Goal: Task Accomplishment & Management: Use online tool/utility

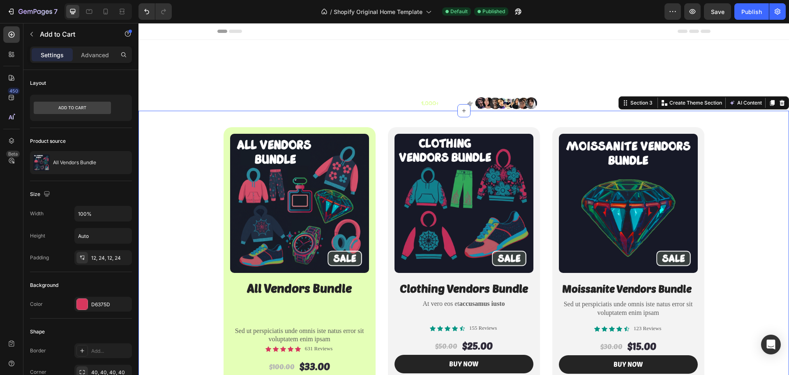
scroll to position [82, 0]
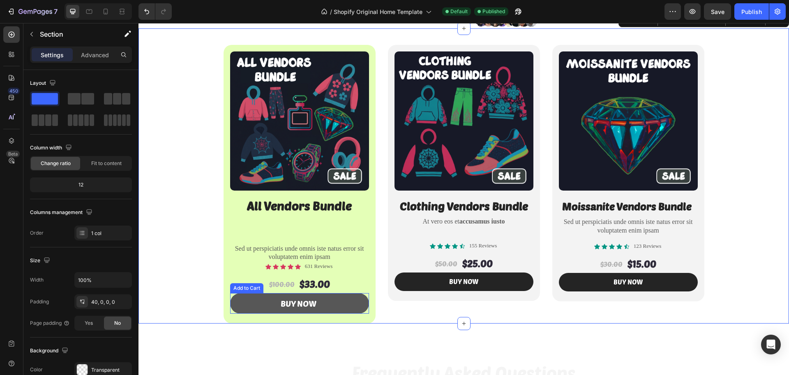
click at [250, 303] on button "Buy Now" at bounding box center [299, 303] width 139 height 21
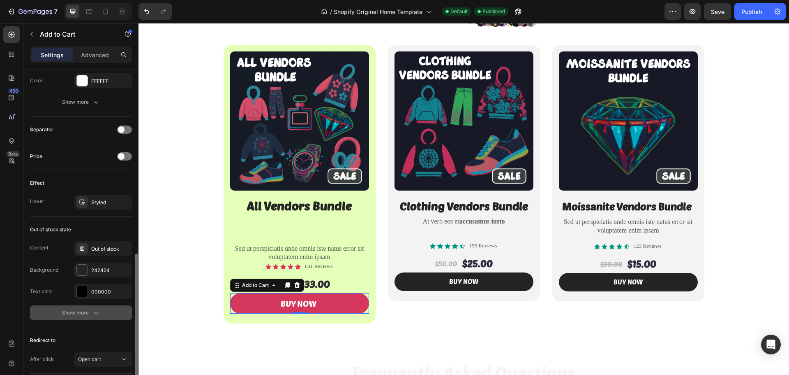
scroll to position [553, 0]
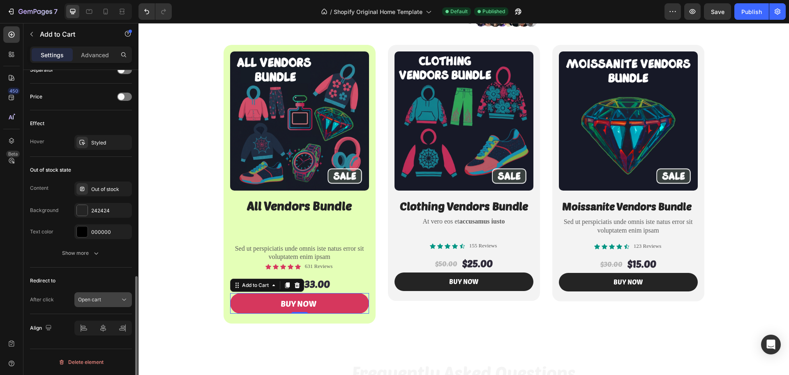
click at [96, 302] on span "Open cart" at bounding box center [89, 299] width 23 height 6
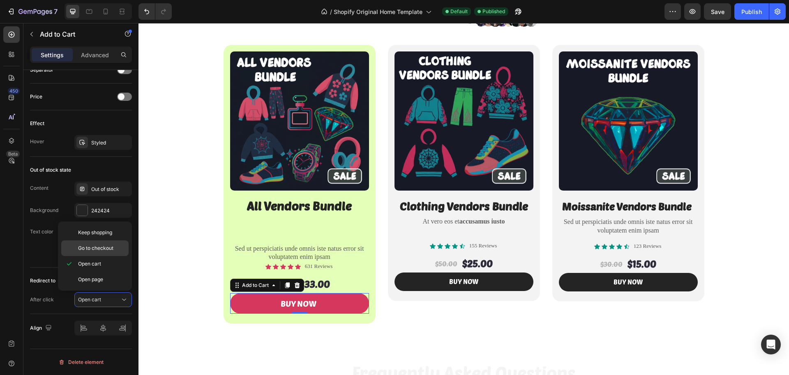
click at [100, 249] on span "Go to checkout" at bounding box center [95, 247] width 35 height 7
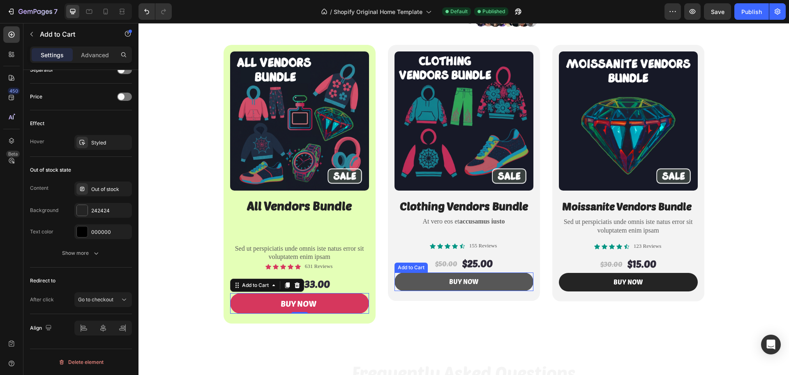
click at [398, 288] on button "buy now" at bounding box center [464, 281] width 139 height 19
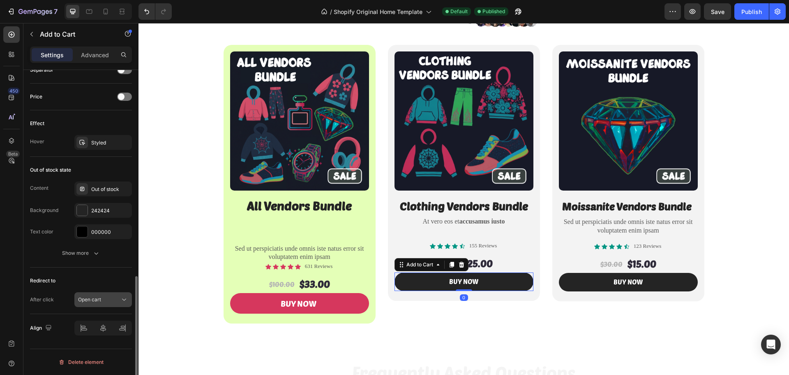
click at [118, 298] on div "Open cart" at bounding box center [99, 299] width 42 height 7
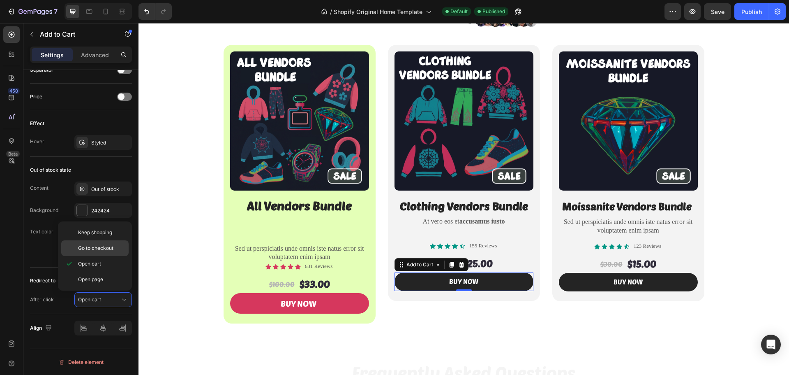
click at [107, 253] on div "Go to checkout" at bounding box center [94, 248] width 67 height 16
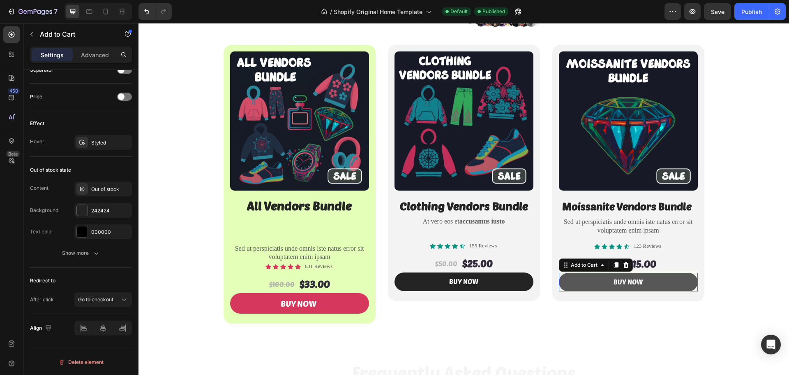
click at [560, 287] on button "buy now" at bounding box center [628, 282] width 139 height 19
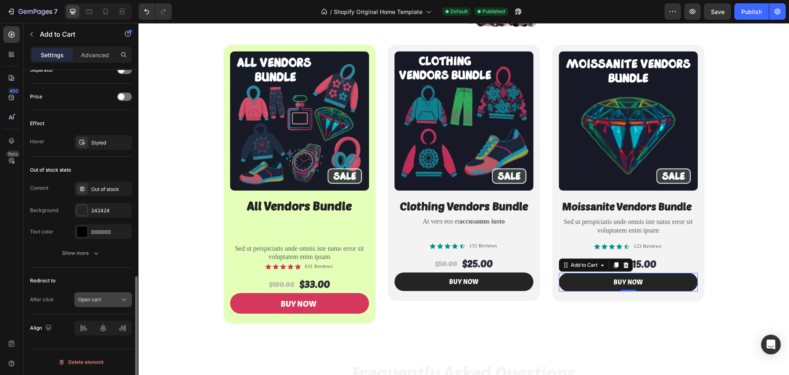
click at [105, 301] on div "Open cart" at bounding box center [99, 299] width 42 height 7
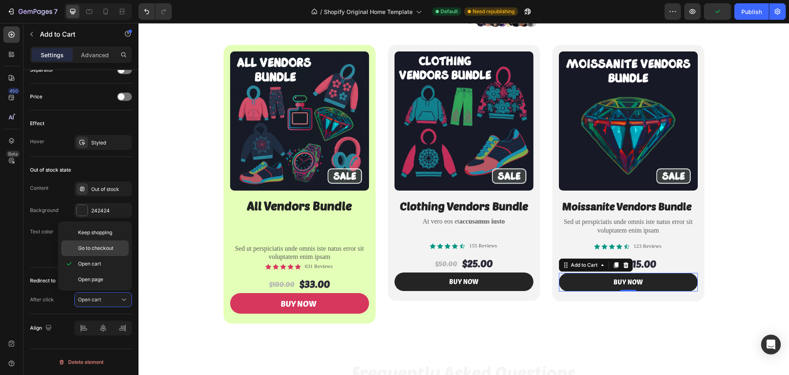
click at [101, 250] on span "Go to checkout" at bounding box center [95, 247] width 35 height 7
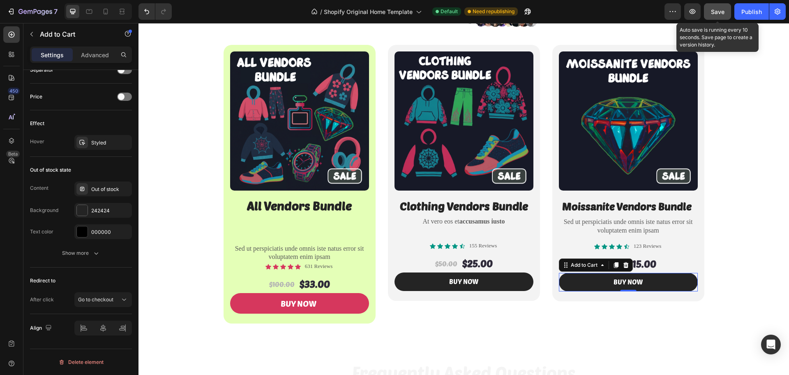
click at [713, 16] on div "Save" at bounding box center [718, 11] width 14 height 9
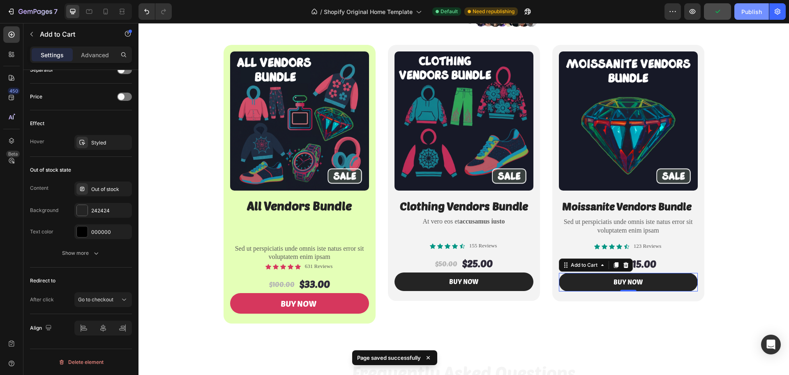
click at [744, 15] on div "Publish" at bounding box center [752, 11] width 21 height 9
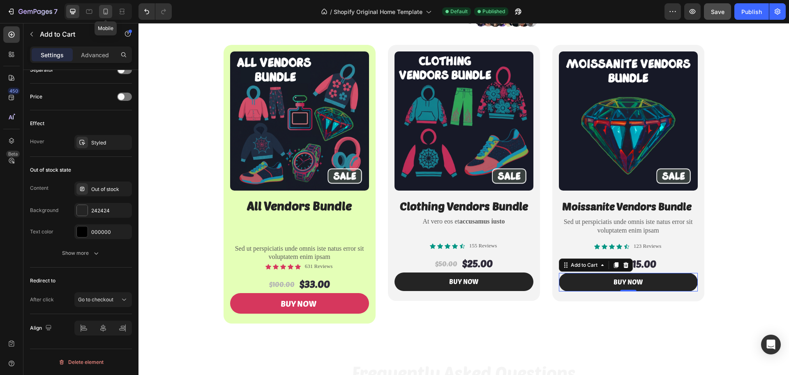
click at [103, 14] on icon at bounding box center [106, 11] width 8 height 8
type input "14"
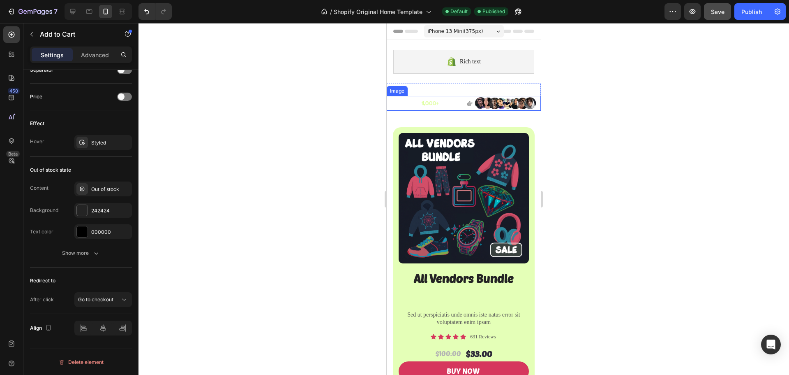
click at [400, 104] on img at bounding box center [464, 103] width 154 height 15
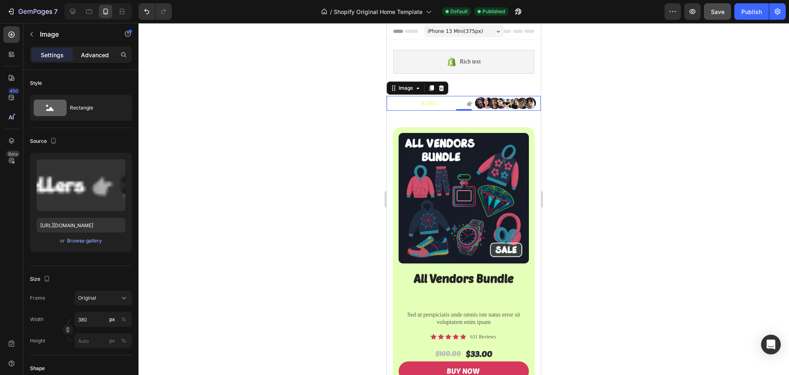
click at [93, 56] on p "Advanced" at bounding box center [95, 55] width 28 height 9
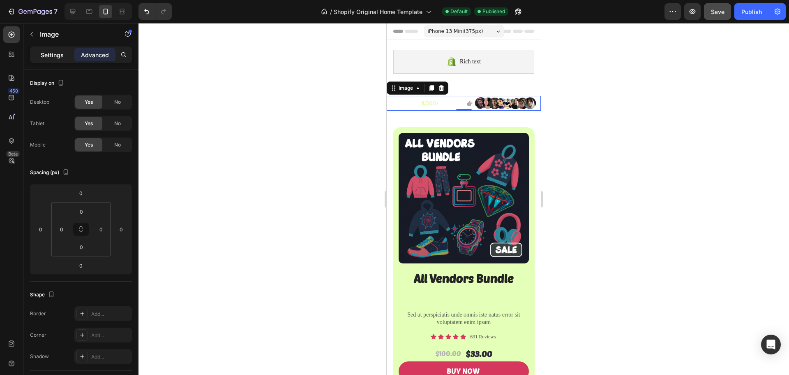
click at [60, 49] on div "Settings" at bounding box center [52, 54] width 41 height 13
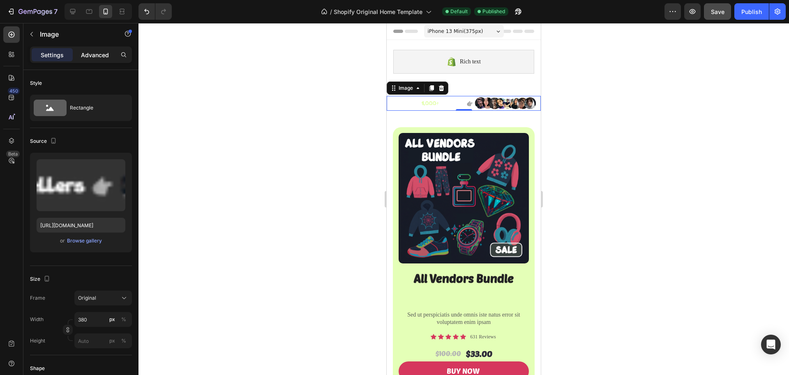
click at [89, 52] on p "Advanced" at bounding box center [95, 55] width 28 height 9
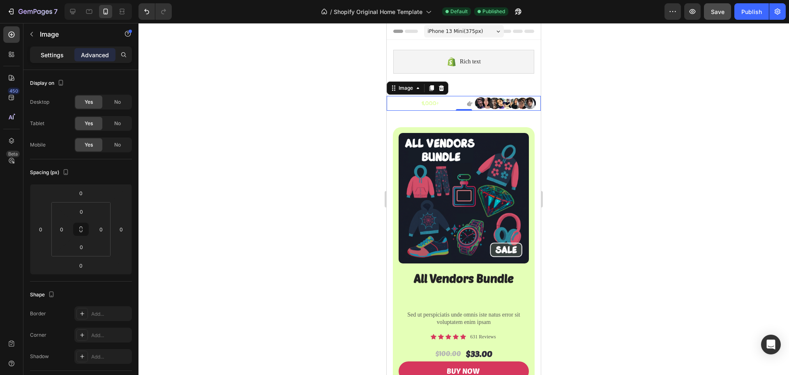
click at [56, 53] on p "Settings" at bounding box center [52, 55] width 23 height 9
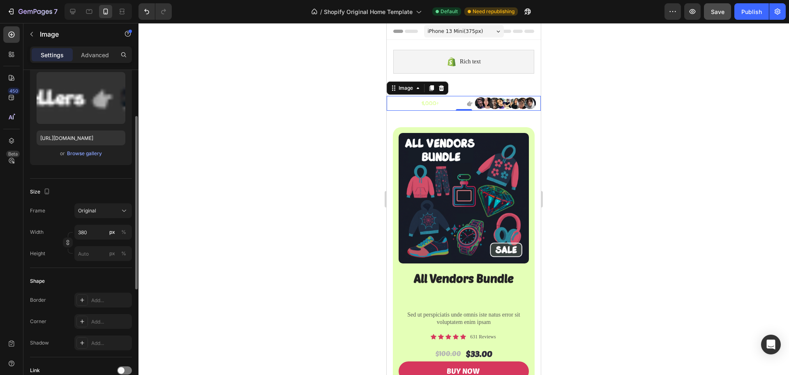
scroll to position [46, 0]
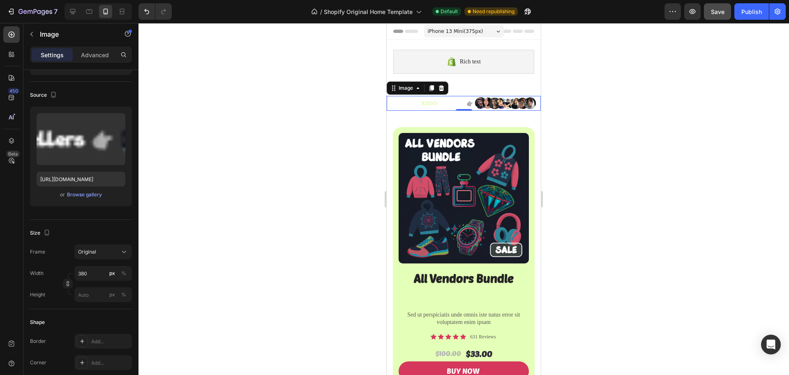
click at [408, 104] on img at bounding box center [464, 103] width 154 height 15
click at [461, 102] on img at bounding box center [464, 103] width 154 height 15
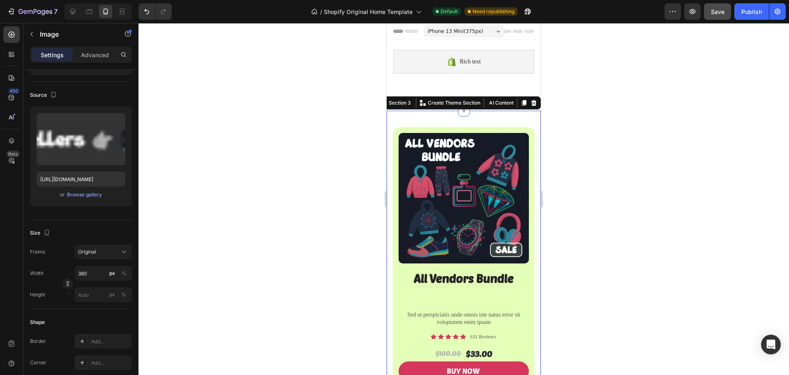
scroll to position [0, 0]
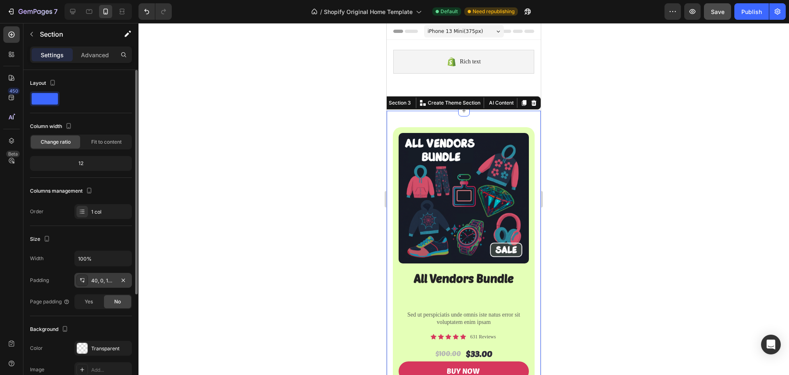
click at [96, 281] on div "40, 0, 10, 0" at bounding box center [103, 280] width 24 height 7
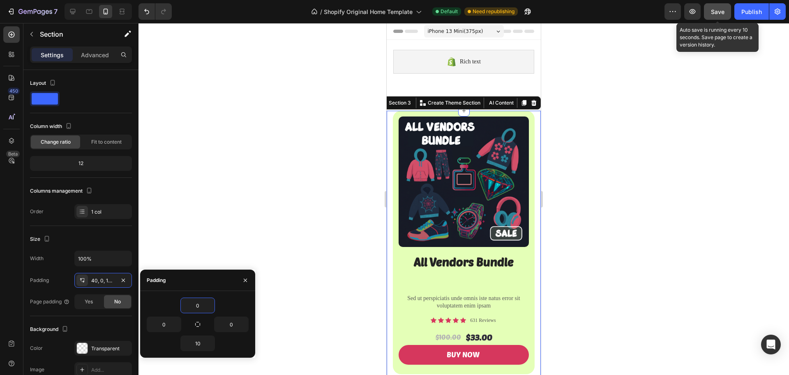
click at [719, 19] on button "Save" at bounding box center [717, 11] width 27 height 16
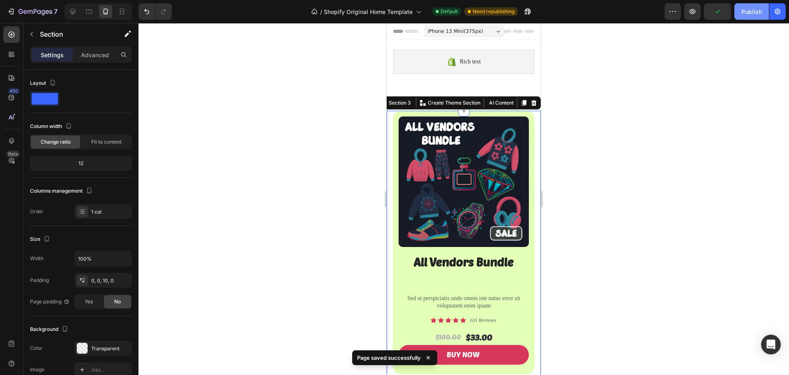
click at [753, 18] on button "Publish" at bounding box center [752, 11] width 35 height 16
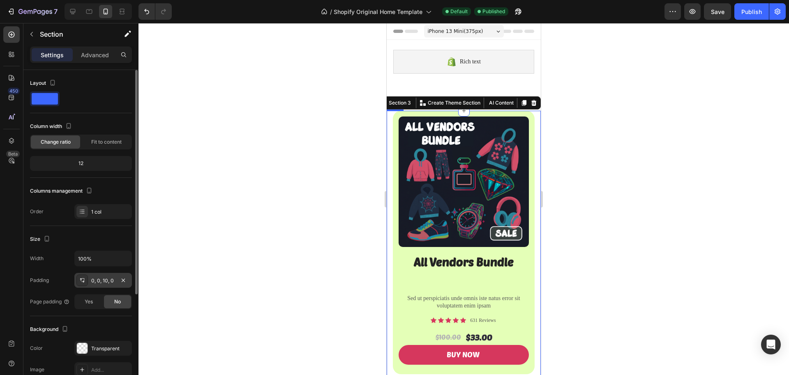
click at [109, 280] on div "0, 0, 10, 0" at bounding box center [103, 280] width 24 height 7
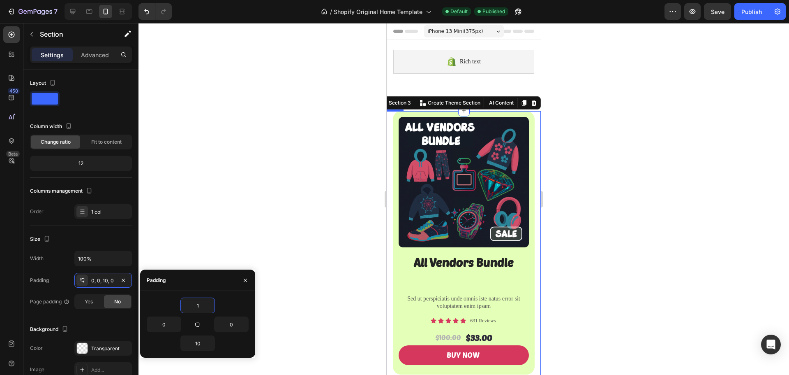
type input "10"
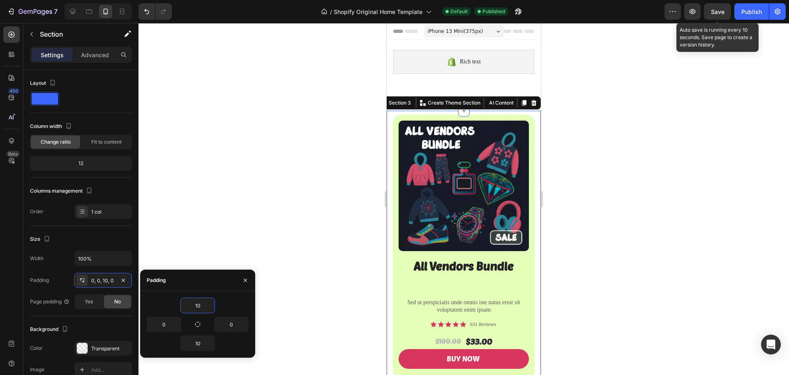
click at [721, 8] on span "Save" at bounding box center [718, 11] width 14 height 7
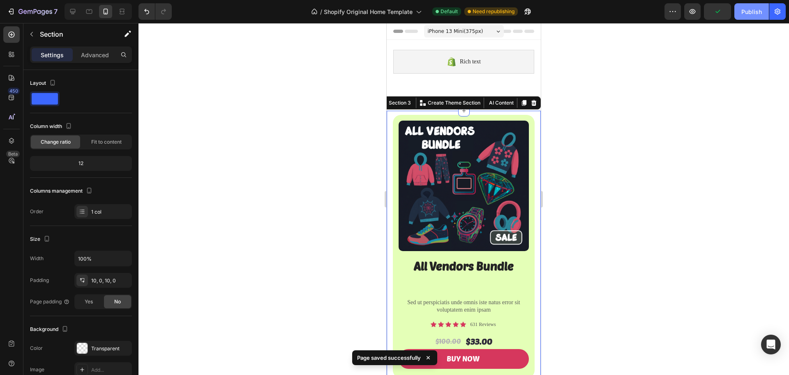
click at [747, 14] on div "Publish" at bounding box center [752, 11] width 21 height 9
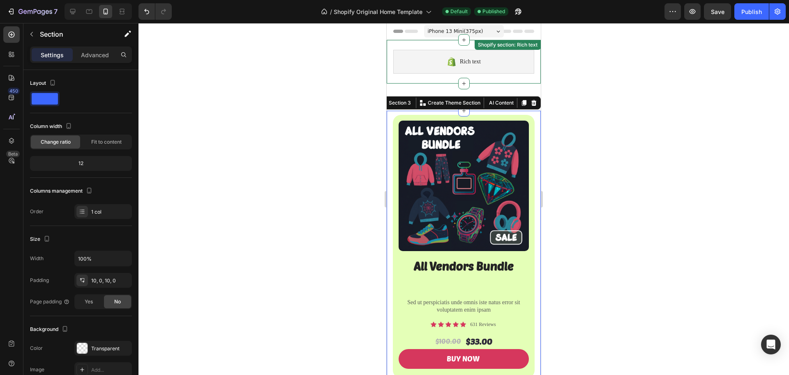
click at [401, 78] on div "Rich text Shopify section: Rich text" at bounding box center [464, 62] width 154 height 44
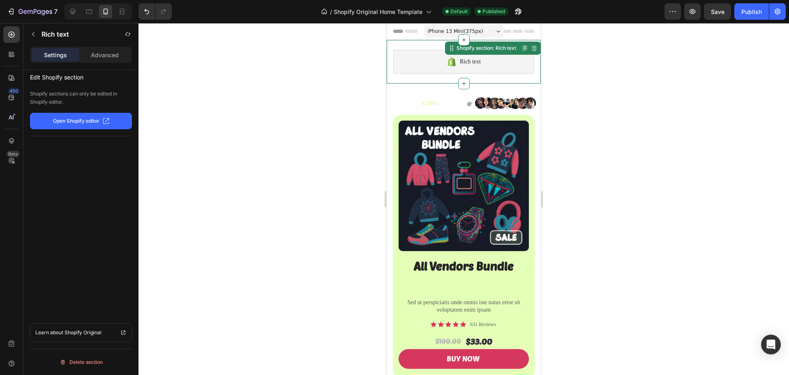
click at [435, 81] on div "Rich text Shopify section: Rich text Disabled. Please edit in Shopify Editor Di…" at bounding box center [464, 62] width 154 height 44
click at [434, 89] on div "Image Section 2" at bounding box center [464, 96] width 154 height 27
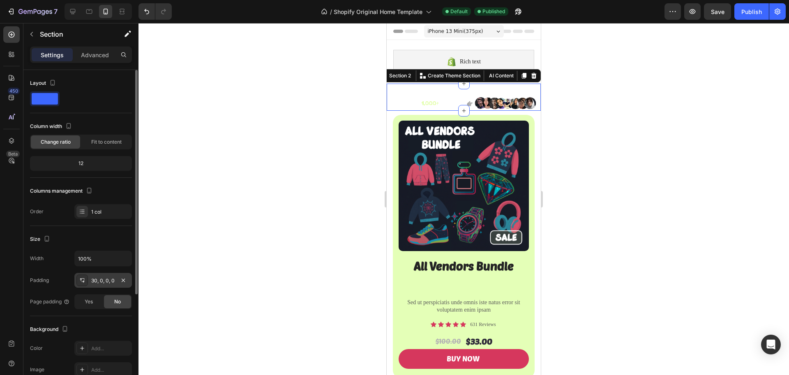
click at [102, 276] on div "30, 0, 0, 0" at bounding box center [103, 280] width 58 height 15
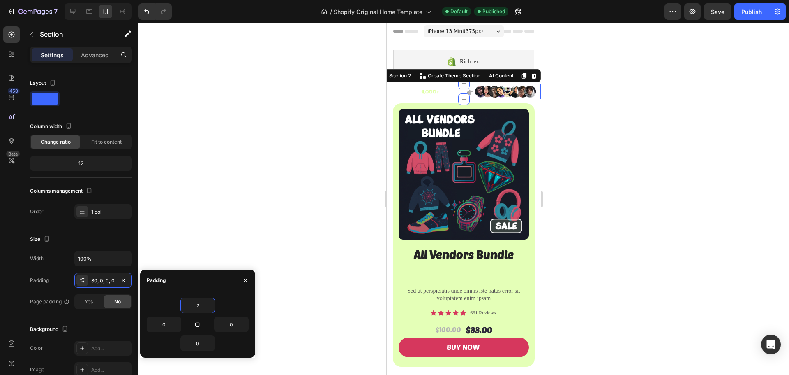
type input "20"
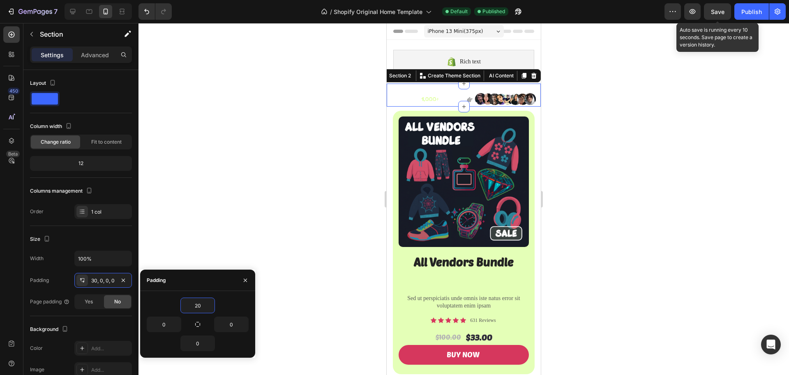
click at [719, 15] on div "Save" at bounding box center [718, 11] width 14 height 9
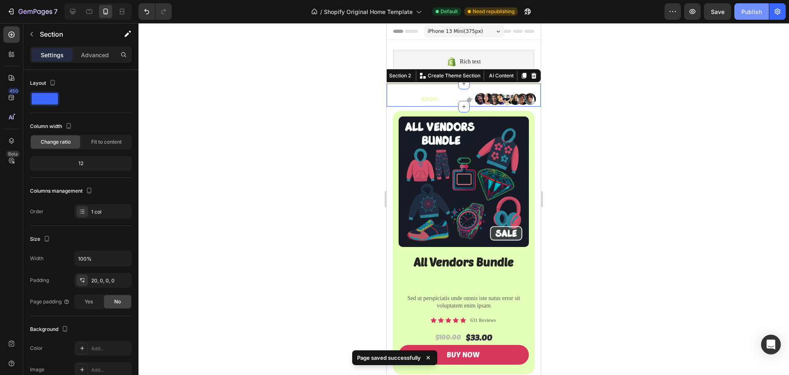
click at [748, 14] on div "Publish" at bounding box center [752, 11] width 21 height 9
